Goal: Task Accomplishment & Management: Complete application form

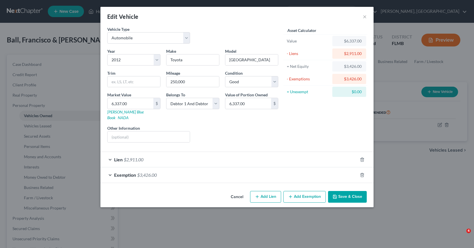
select select "0"
select select "14"
select select "2"
click at [346, 191] on button "Save & Close" at bounding box center [347, 197] width 39 height 12
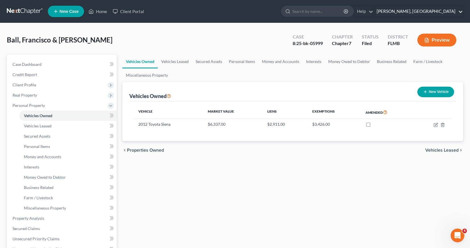
click at [462, 11] on link "[PERSON_NAME], [GEOGRAPHIC_DATA]" at bounding box center [418, 11] width 89 height 10
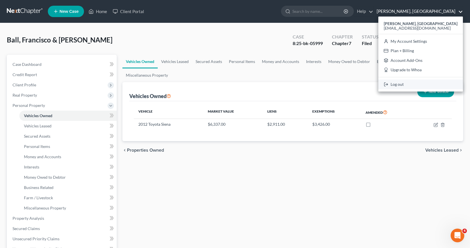
click at [402, 83] on link "Log out" at bounding box center [420, 84] width 85 height 10
